Goal: Information Seeking & Learning: Learn about a topic

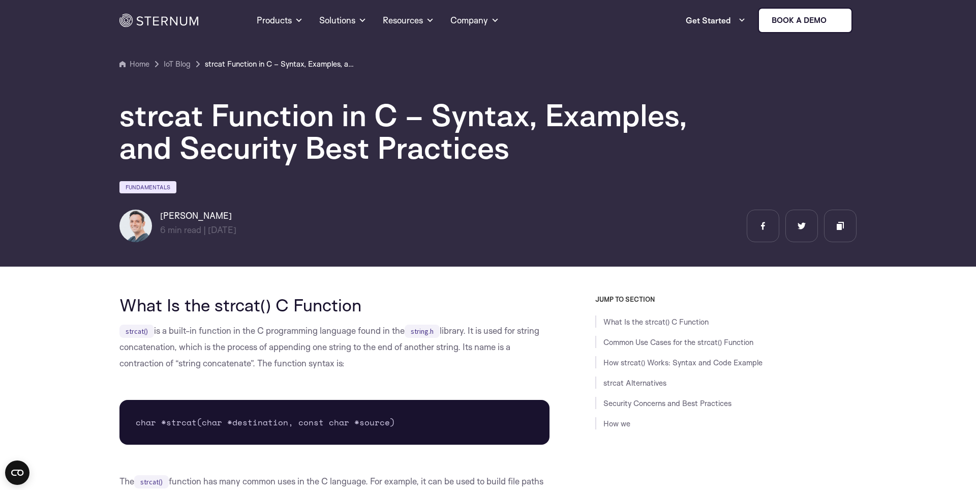
click at [401, 311] on h2 "What Is the strcat() C Function" at bounding box center [334, 304] width 430 height 19
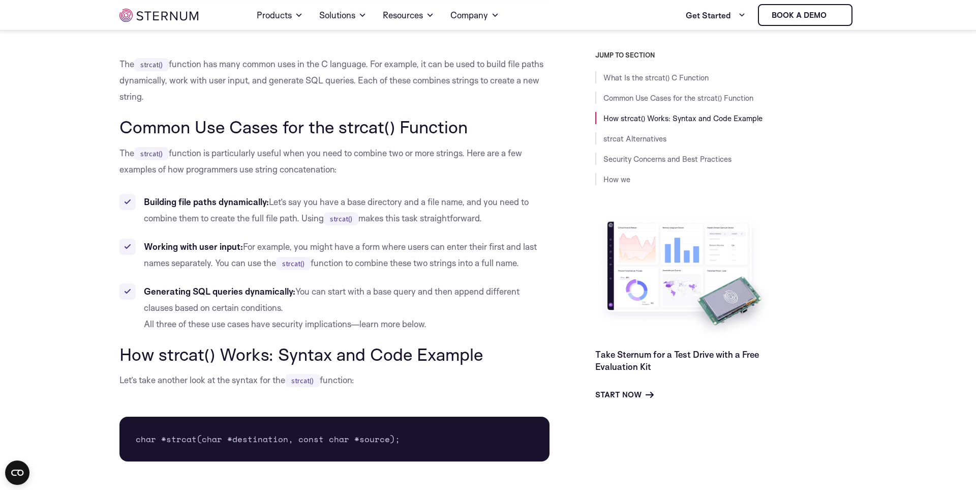
scroll to position [458, 0]
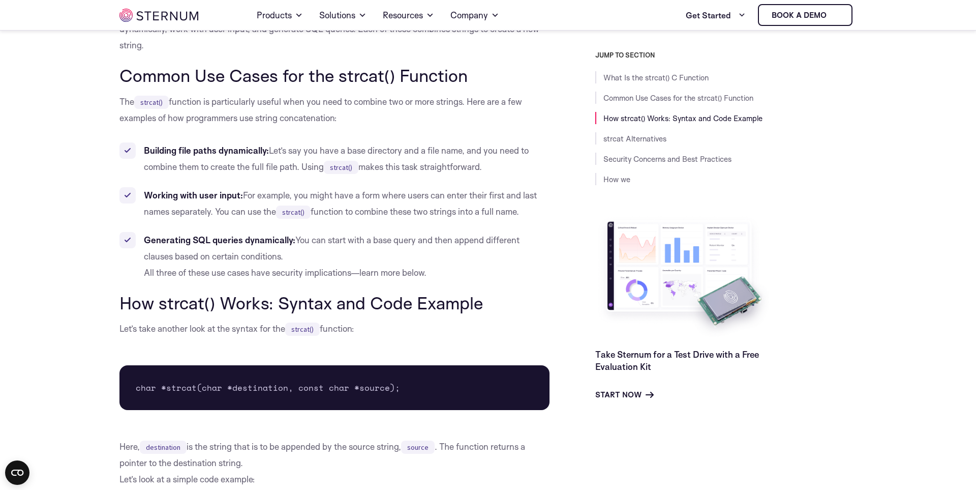
click at [543, 241] on li "Generating SQL queries dynamically: You can start with a base query and then ap…" at bounding box center [334, 256] width 430 height 49
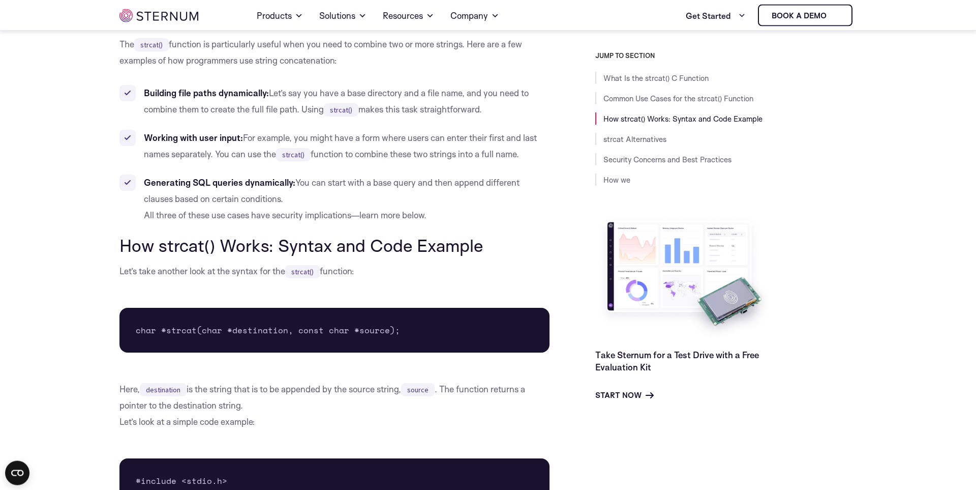
scroll to position [516, 0]
click at [515, 241] on h2 "How strcat() Works: Syntax and Code Example" at bounding box center [334, 244] width 430 height 19
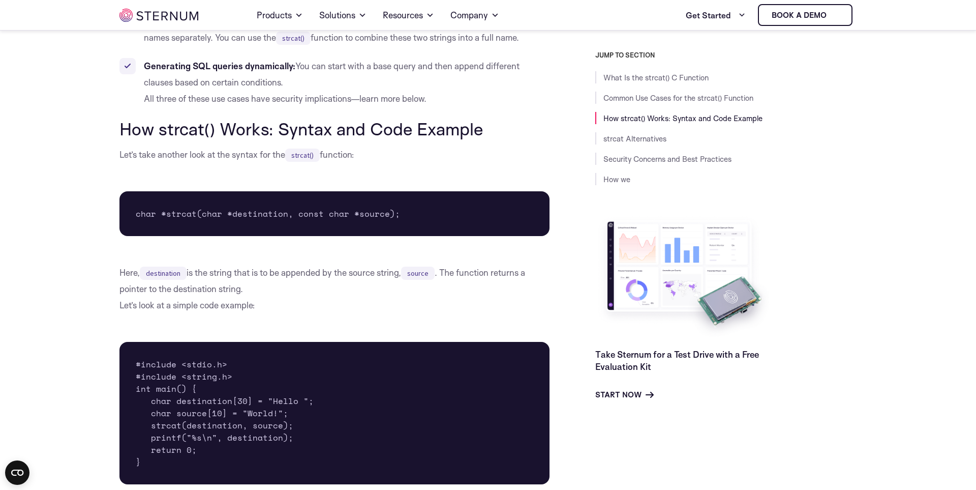
scroll to position [690, 0]
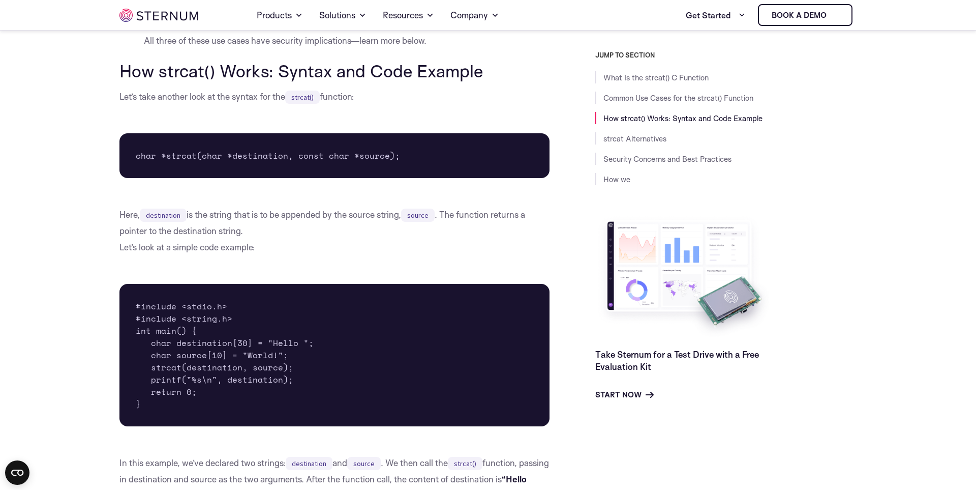
click at [425, 252] on p "Here, destination is the string that is to be appended by the source string, so…" at bounding box center [334, 230] width 430 height 49
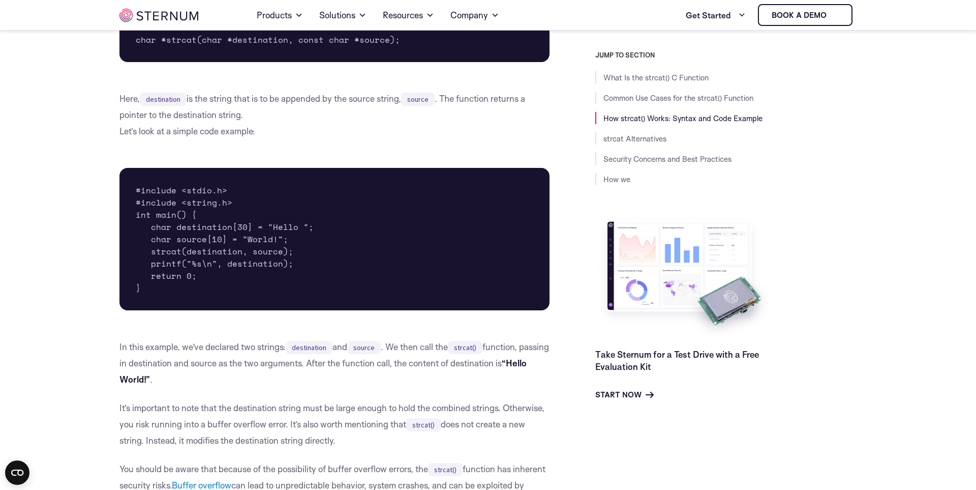
scroll to position [863, 0]
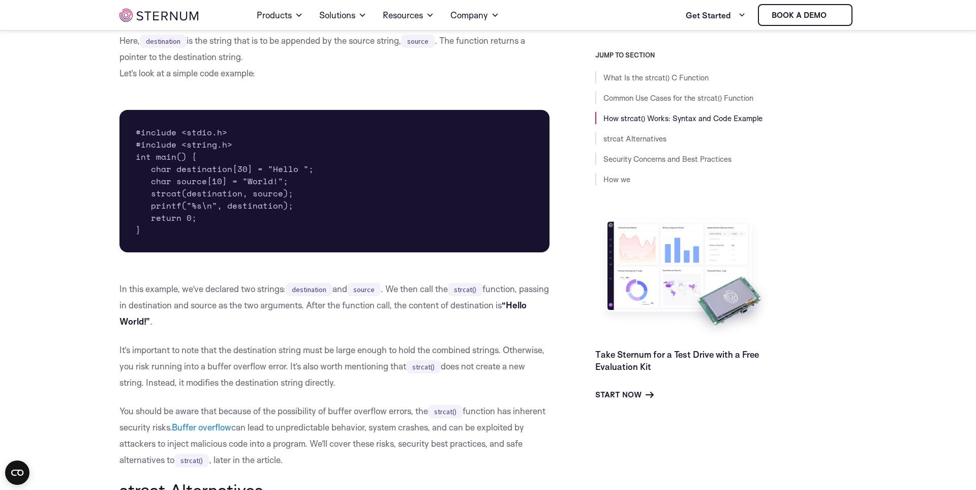
click at [313, 355] on p "It’s important to note that the destination string must be large enough to hold…" at bounding box center [334, 366] width 430 height 49
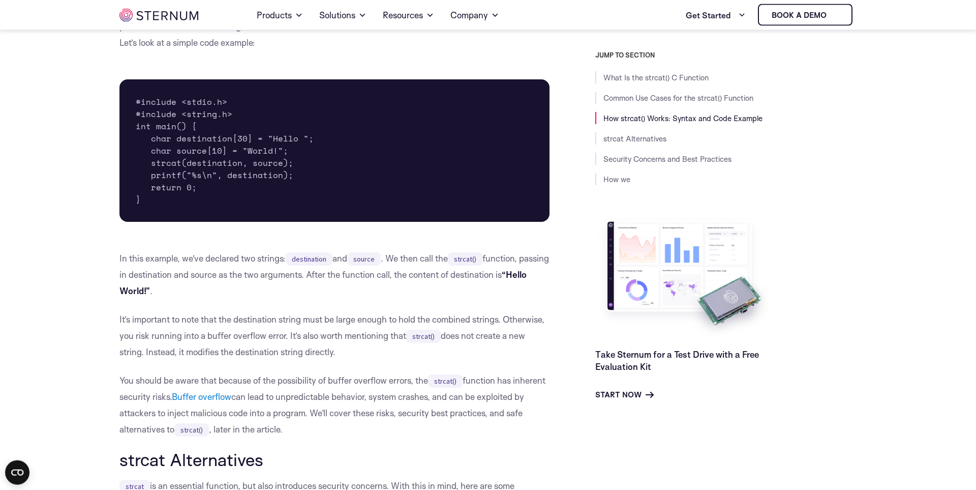
scroll to position [979, 0]
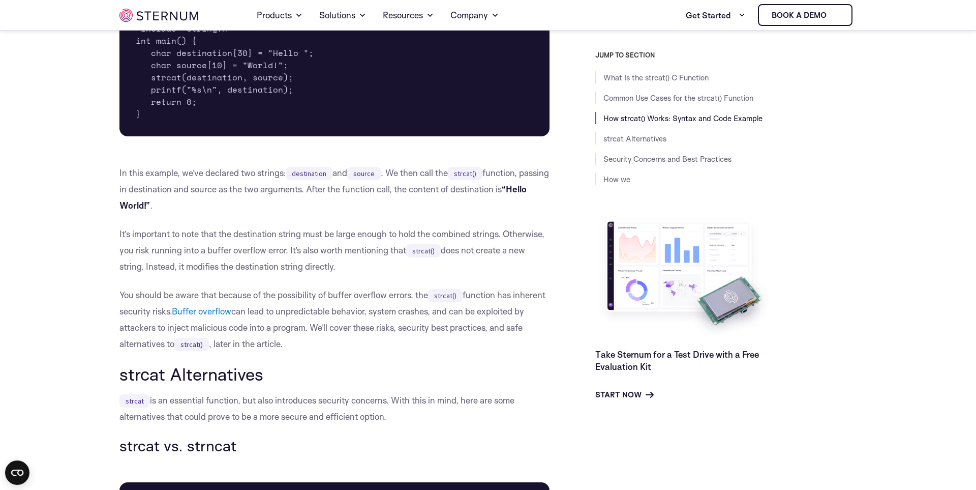
click at [326, 287] on p "You should be aware that because of the possibility of buffer overflow errors, …" at bounding box center [334, 319] width 430 height 65
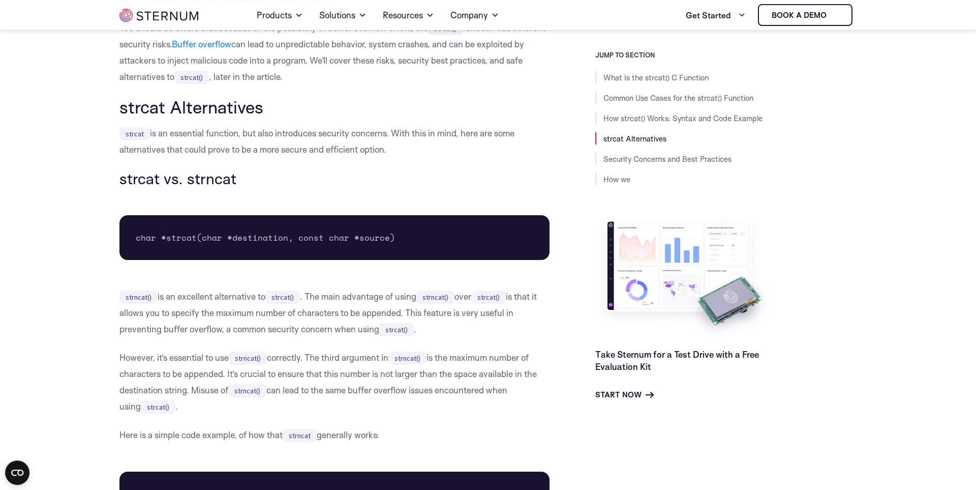
scroll to position [1269, 0]
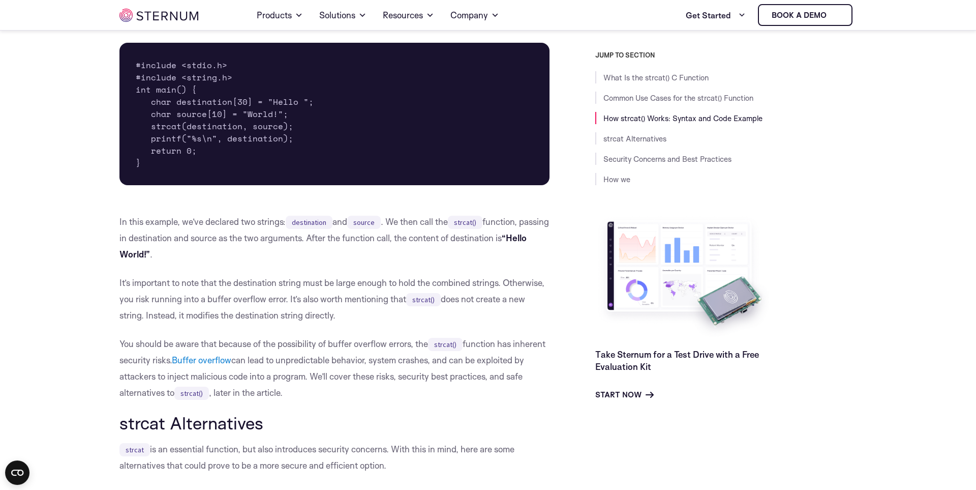
scroll to position [863, 0]
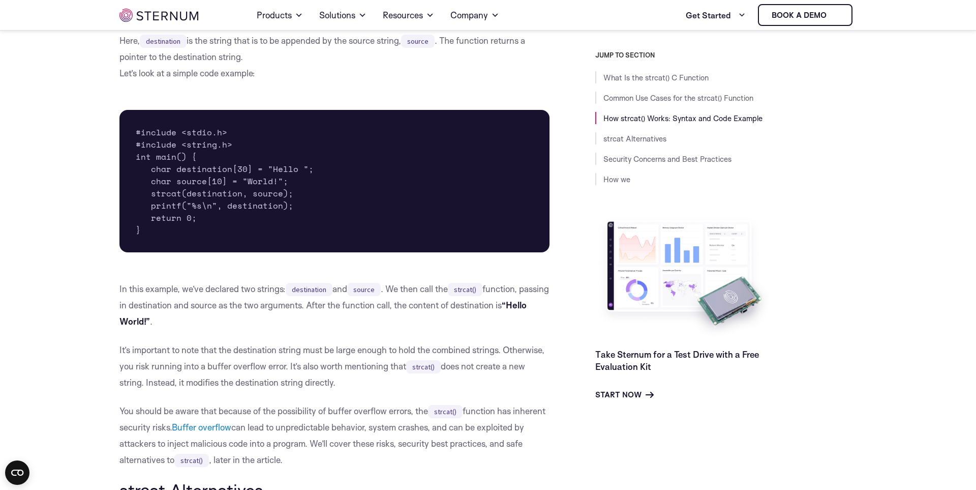
click at [316, 379] on p "It’s important to note that the destination string must be large enough to hold…" at bounding box center [334, 366] width 430 height 49
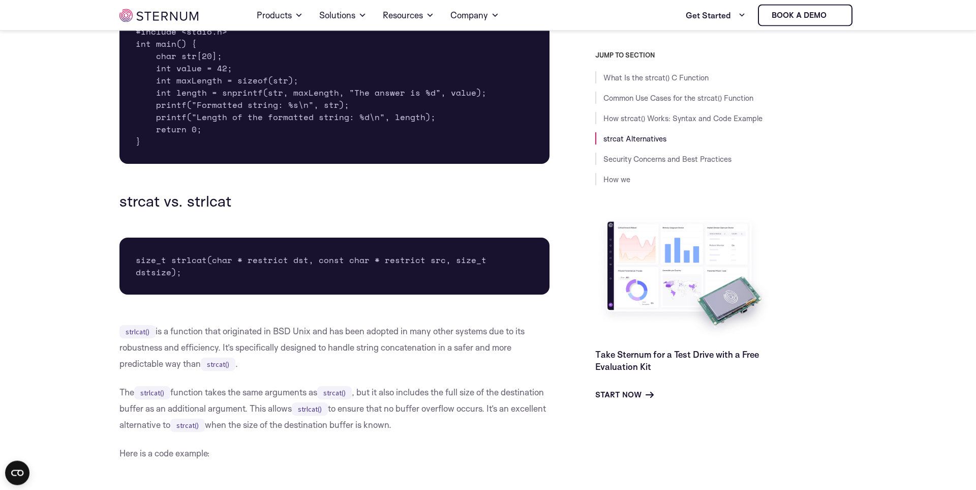
scroll to position [2313, 0]
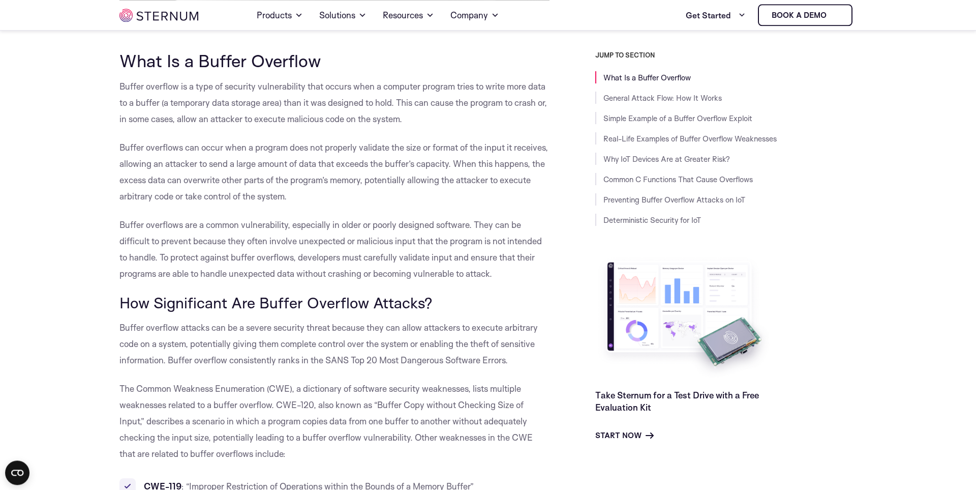
scroll to position [517, 0]
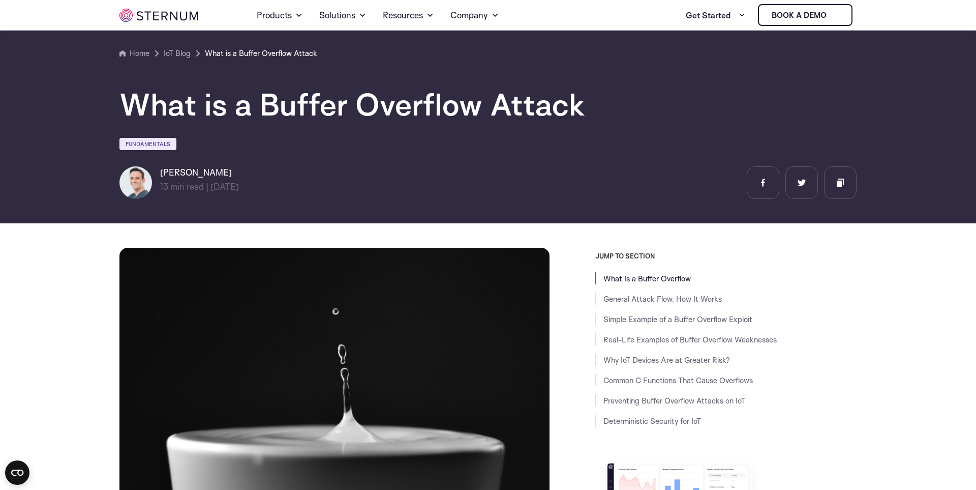
scroll to position [517, 0]
